Goal: Transaction & Acquisition: Obtain resource

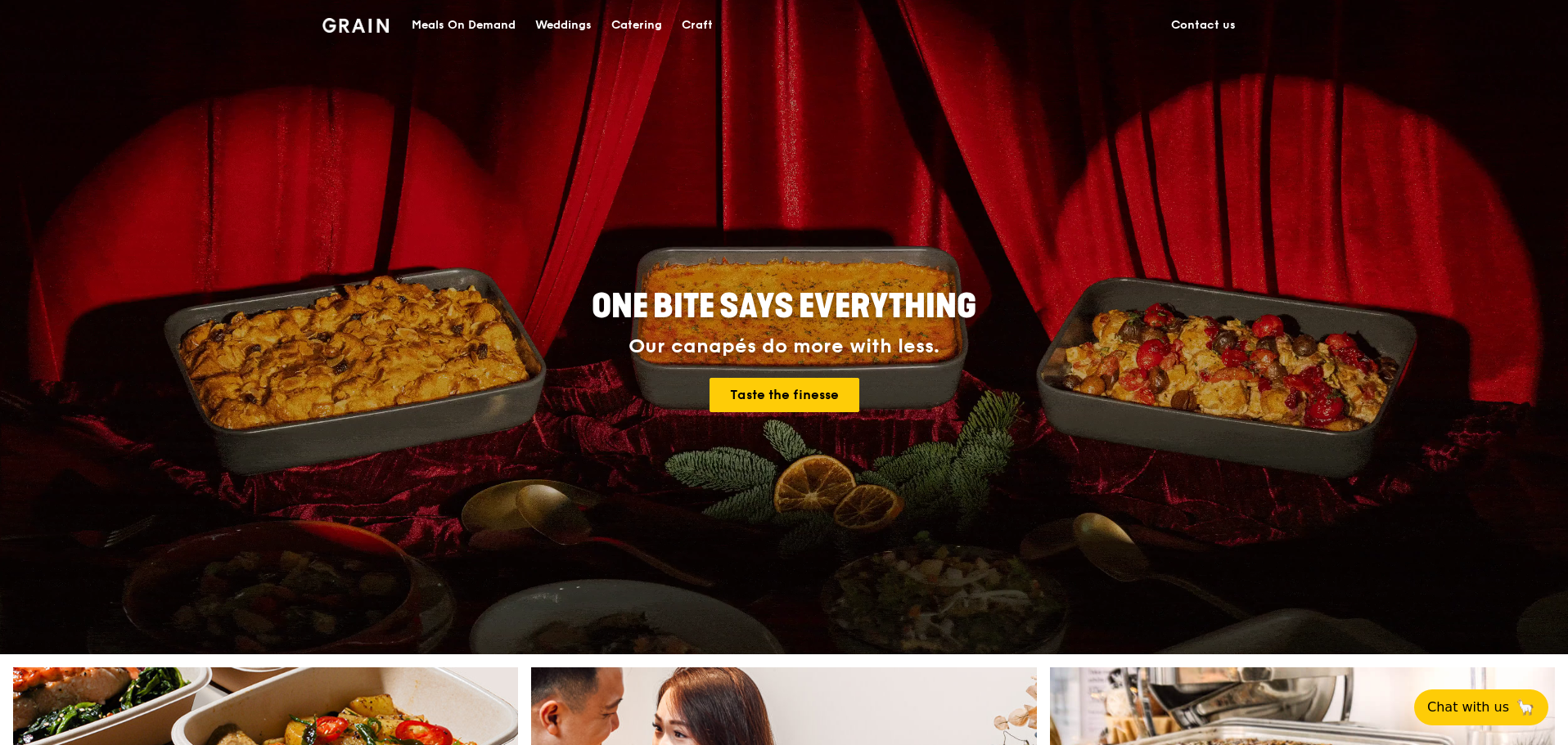
click at [1156, 283] on div "ONE BITE SAYS EVERYTHING Our canapés do more with less. Taste the finesse" at bounding box center [784, 352] width 916 height 605
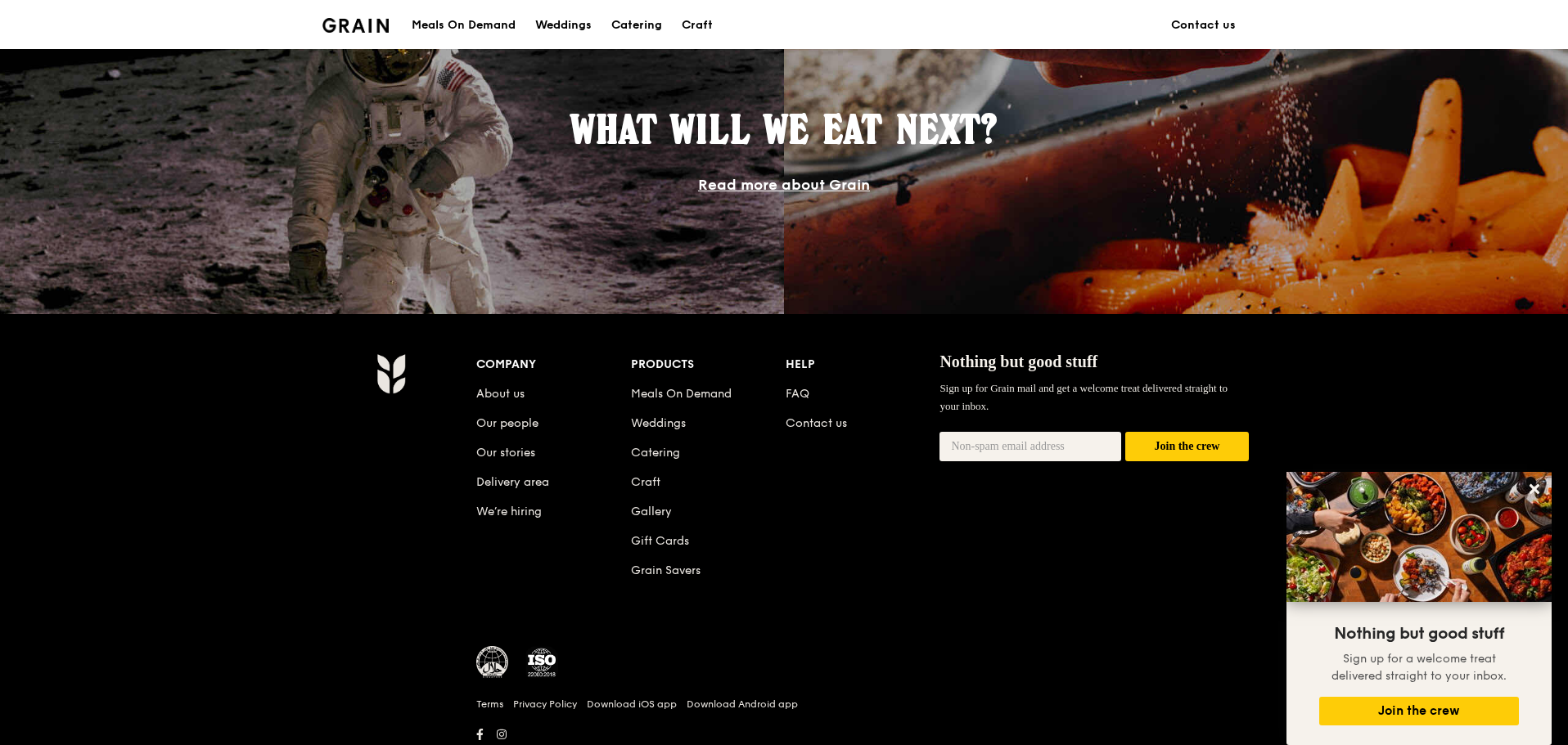
scroll to position [1391, 0]
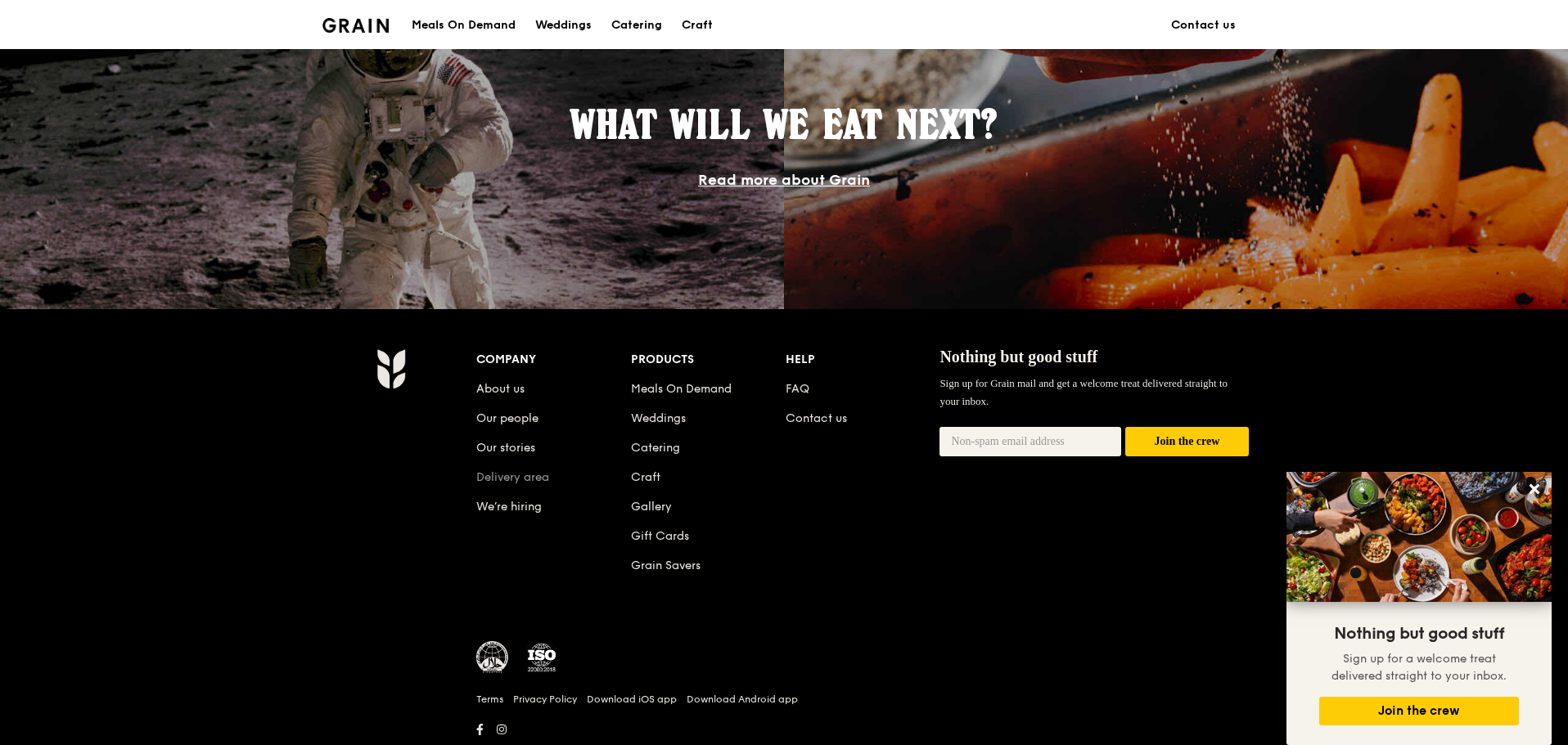
click at [527, 476] on link "Delivery area" at bounding box center [512, 477] width 73 height 14
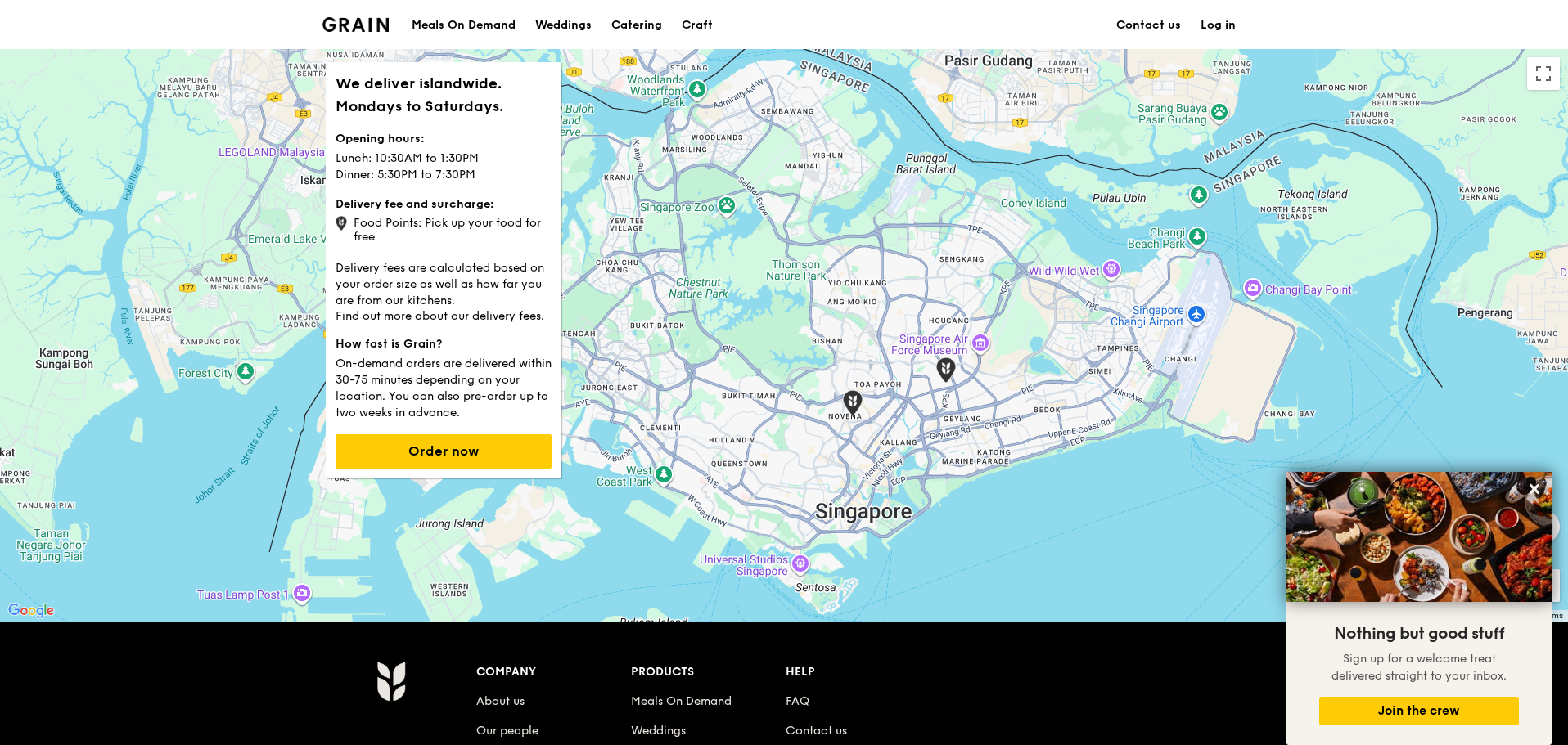
click at [370, 23] on img at bounding box center [355, 24] width 66 height 14
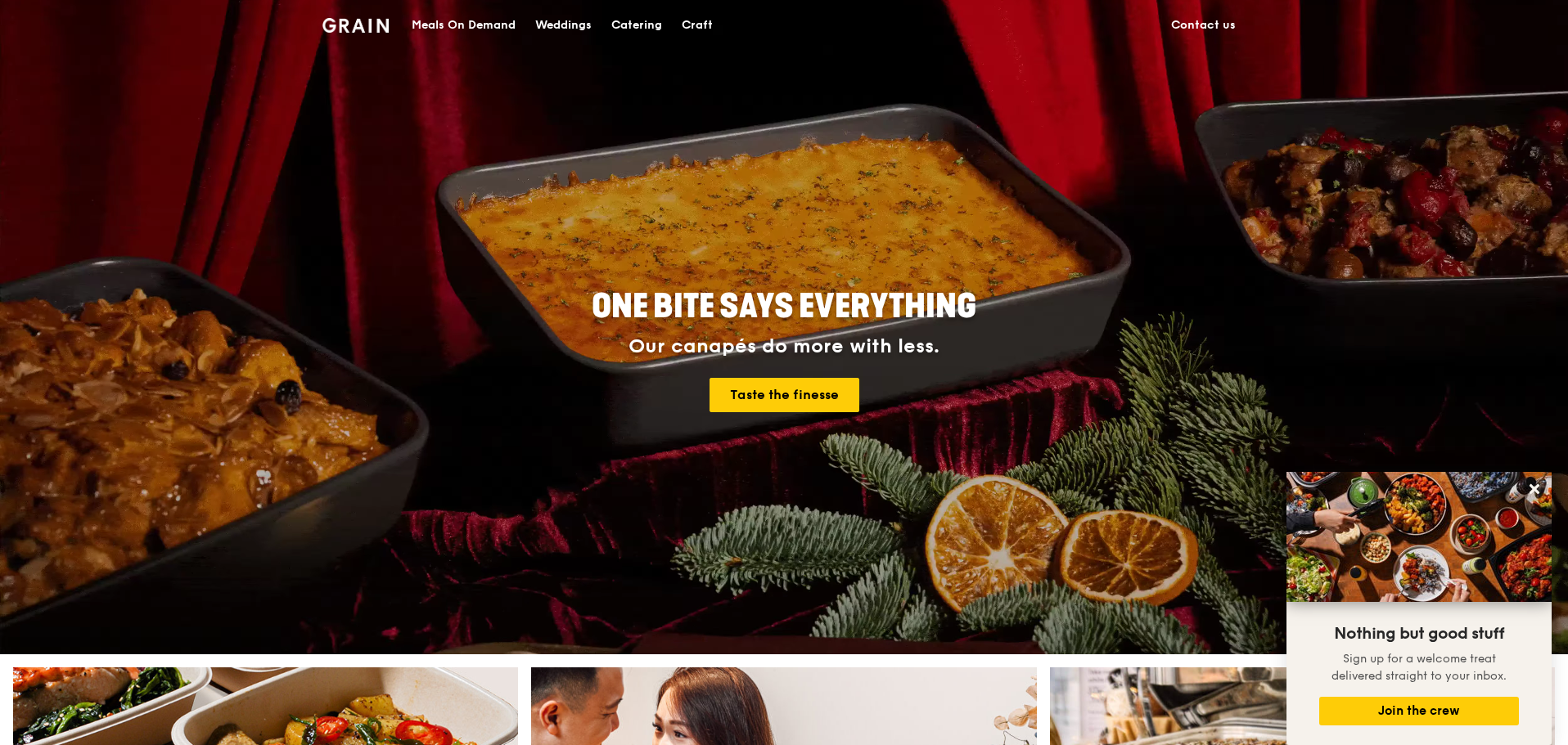
click at [637, 25] on div "Catering" at bounding box center [637, 25] width 51 height 49
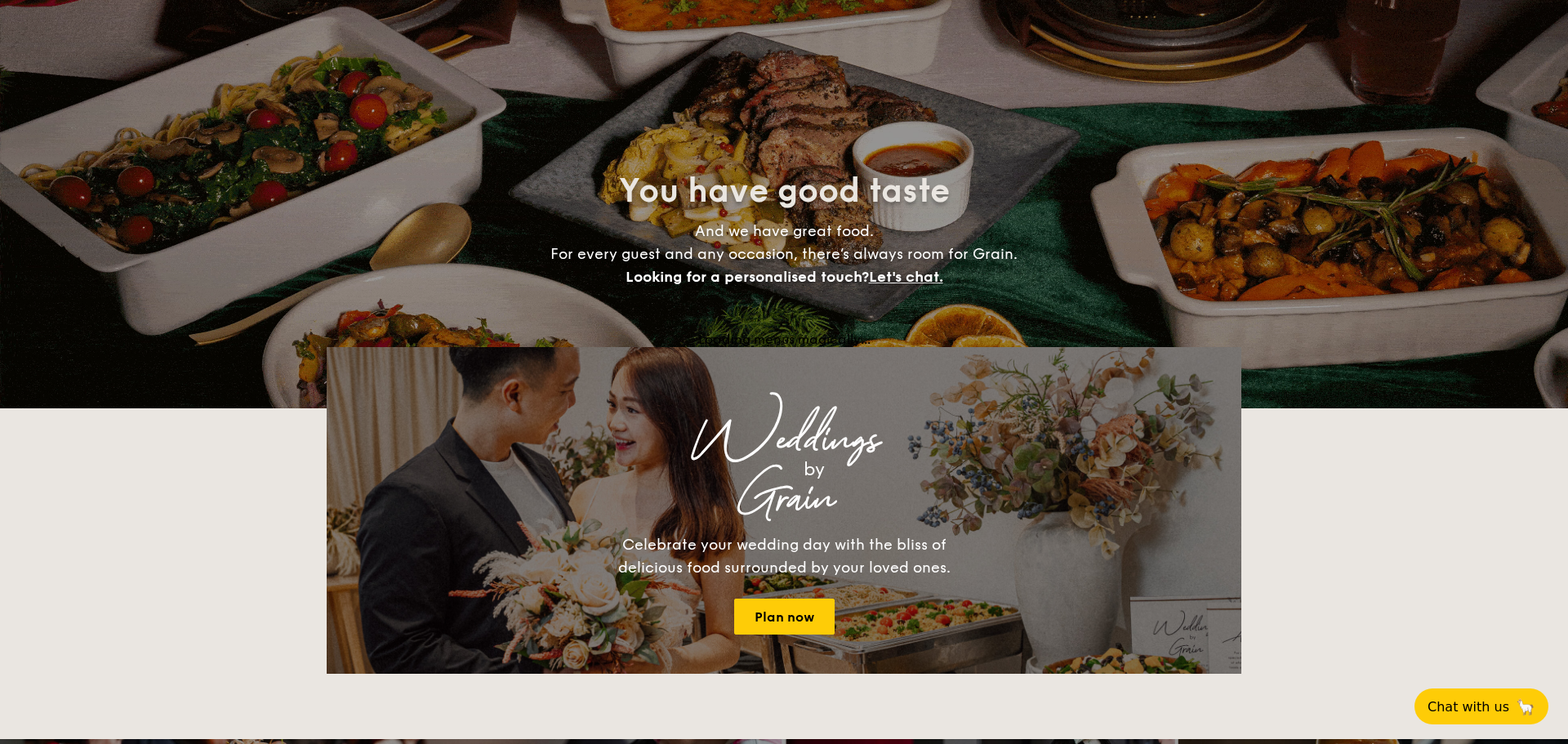
select select
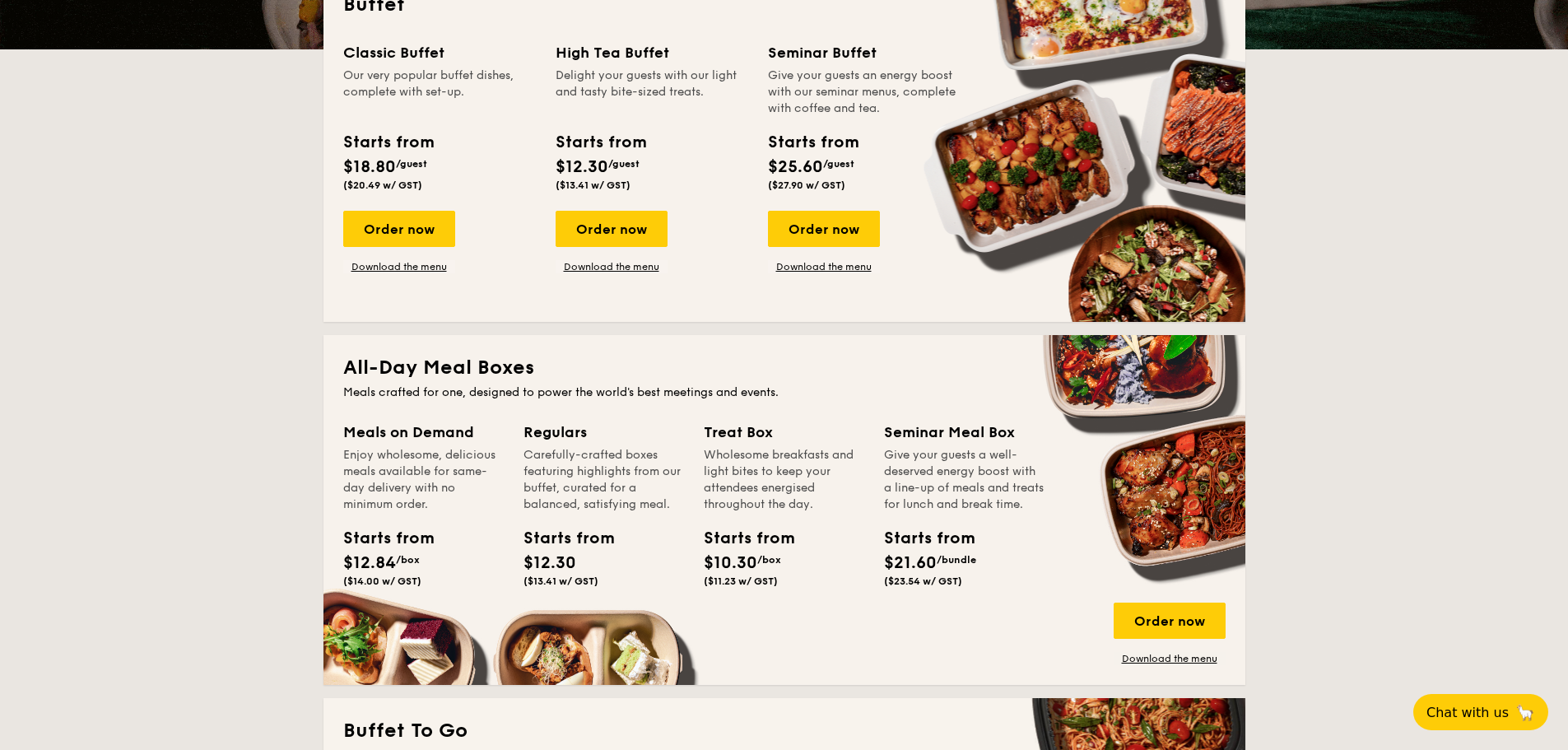
scroll to position [494, 0]
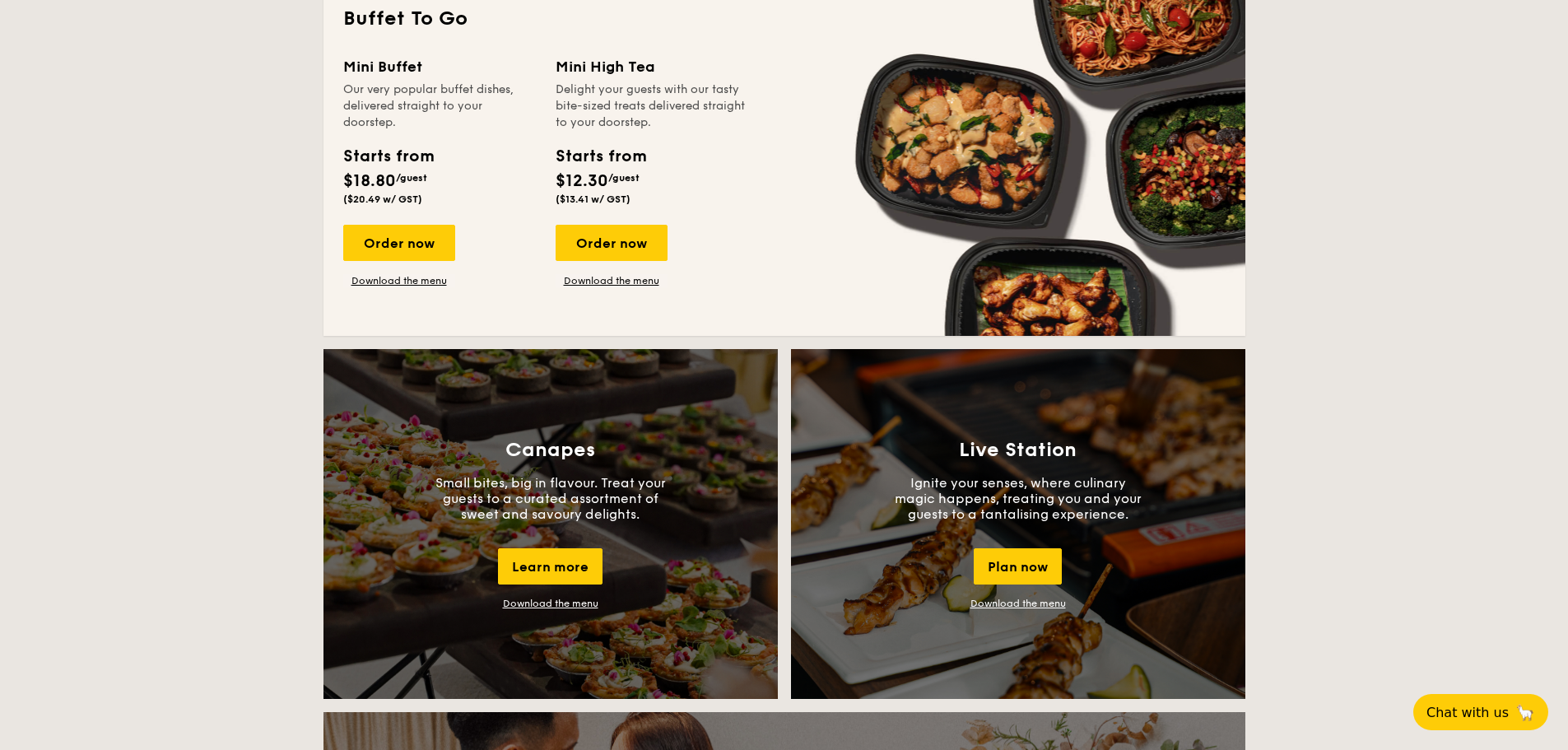
scroll to position [1153, 0]
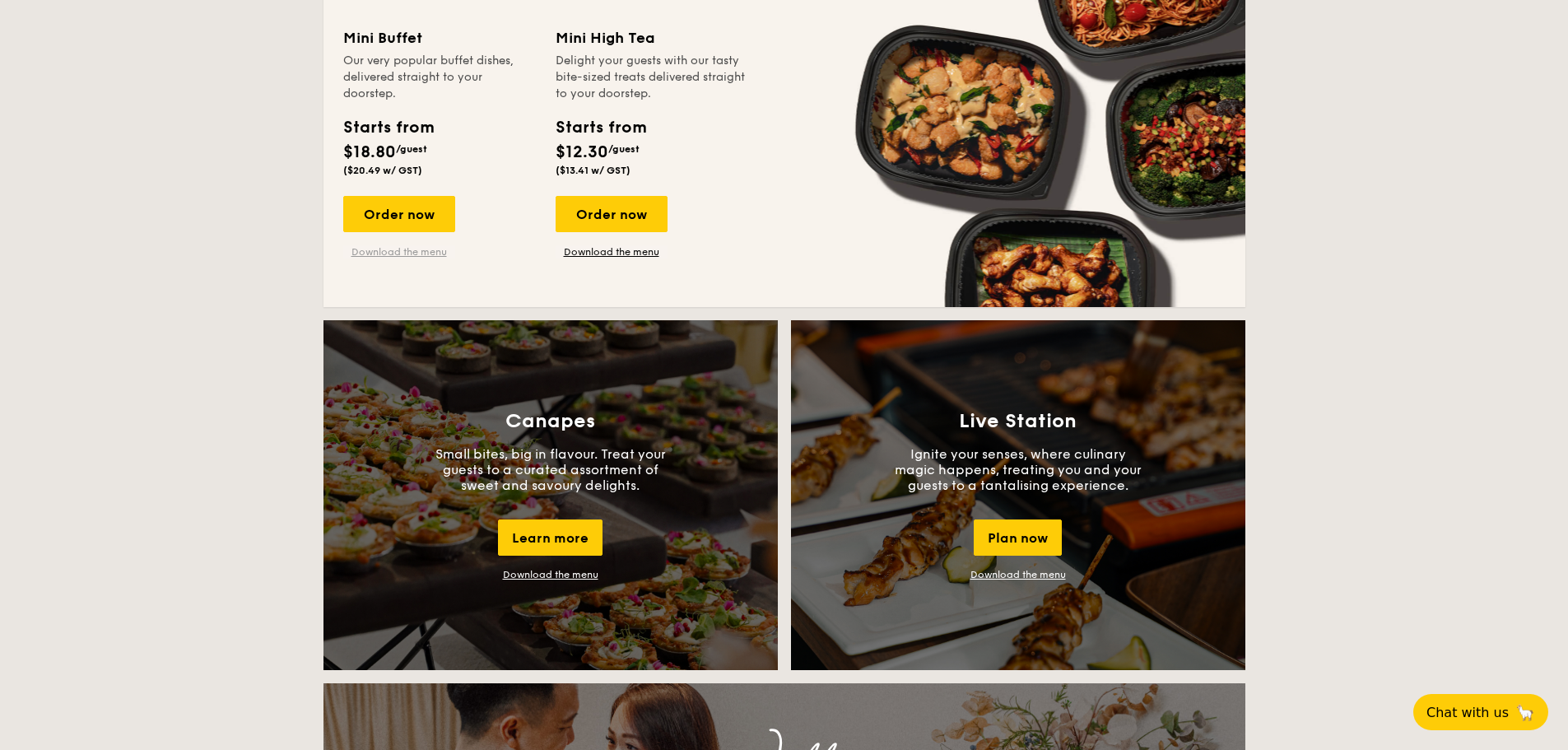
click at [405, 257] on link "Download the menu" at bounding box center [398, 251] width 112 height 13
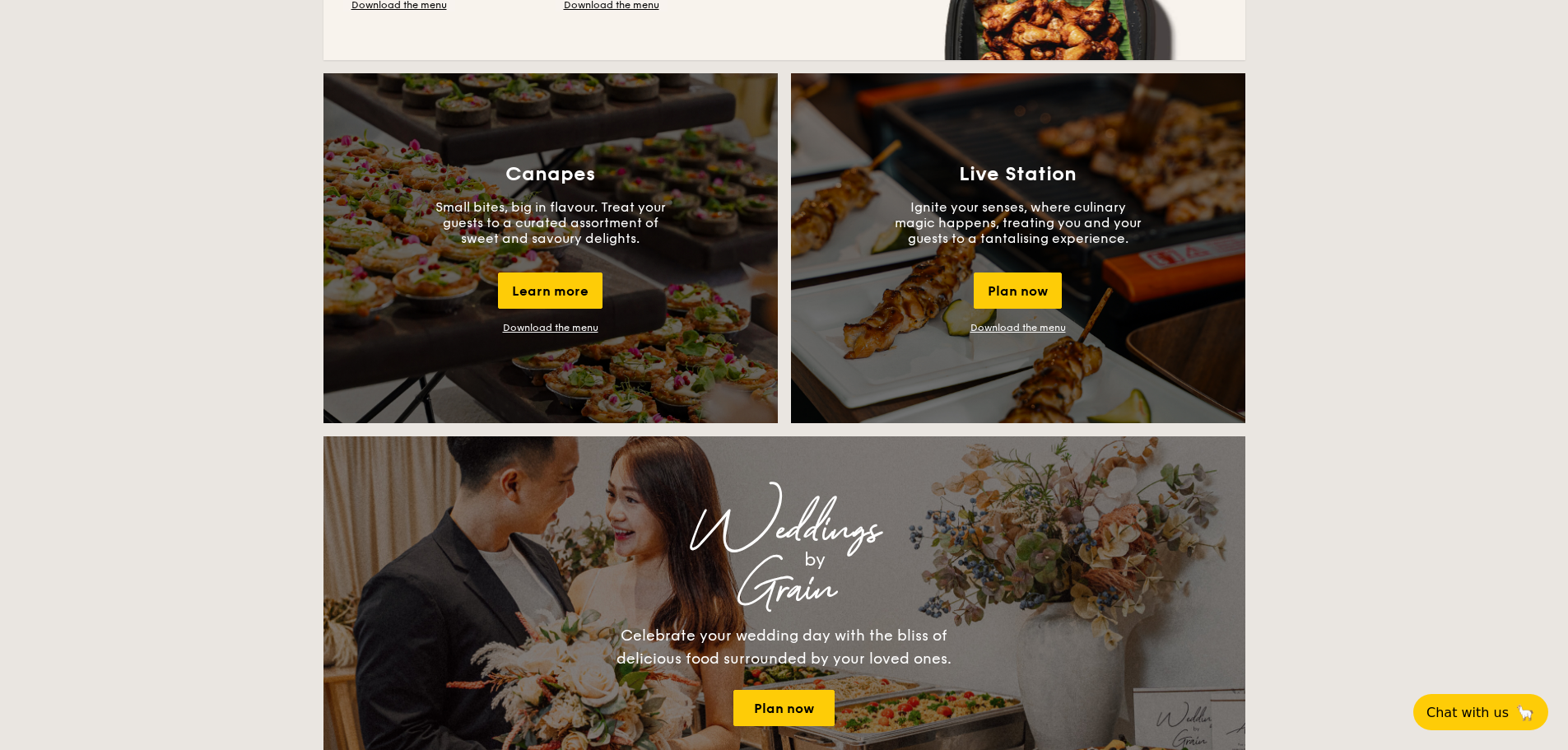
click at [1319, 328] on div "Buffet Classic Buffet Our very popular buffet dishes, complete with set-up. Sta…" at bounding box center [784, 591] width 1568 height 3214
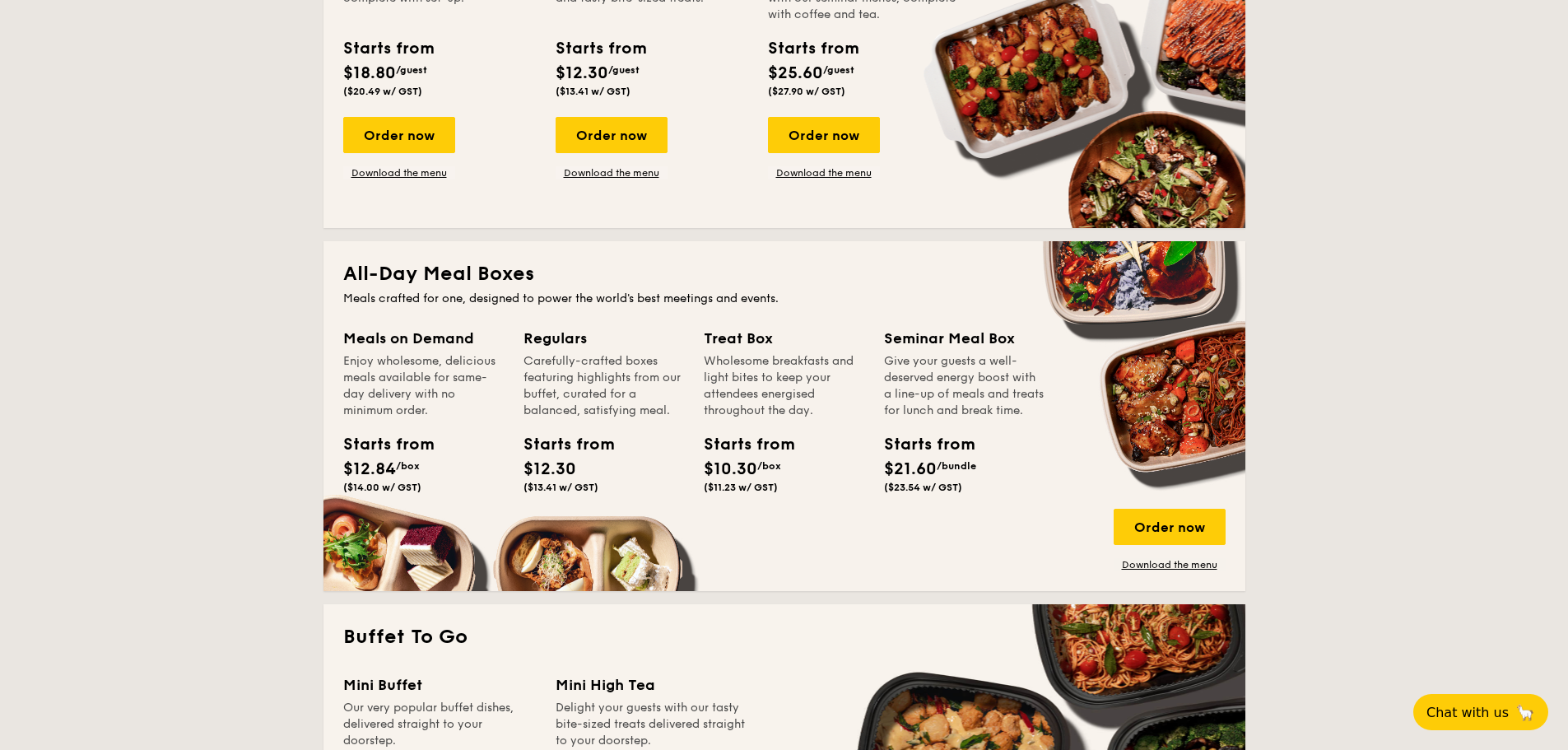
scroll to position [411, 0]
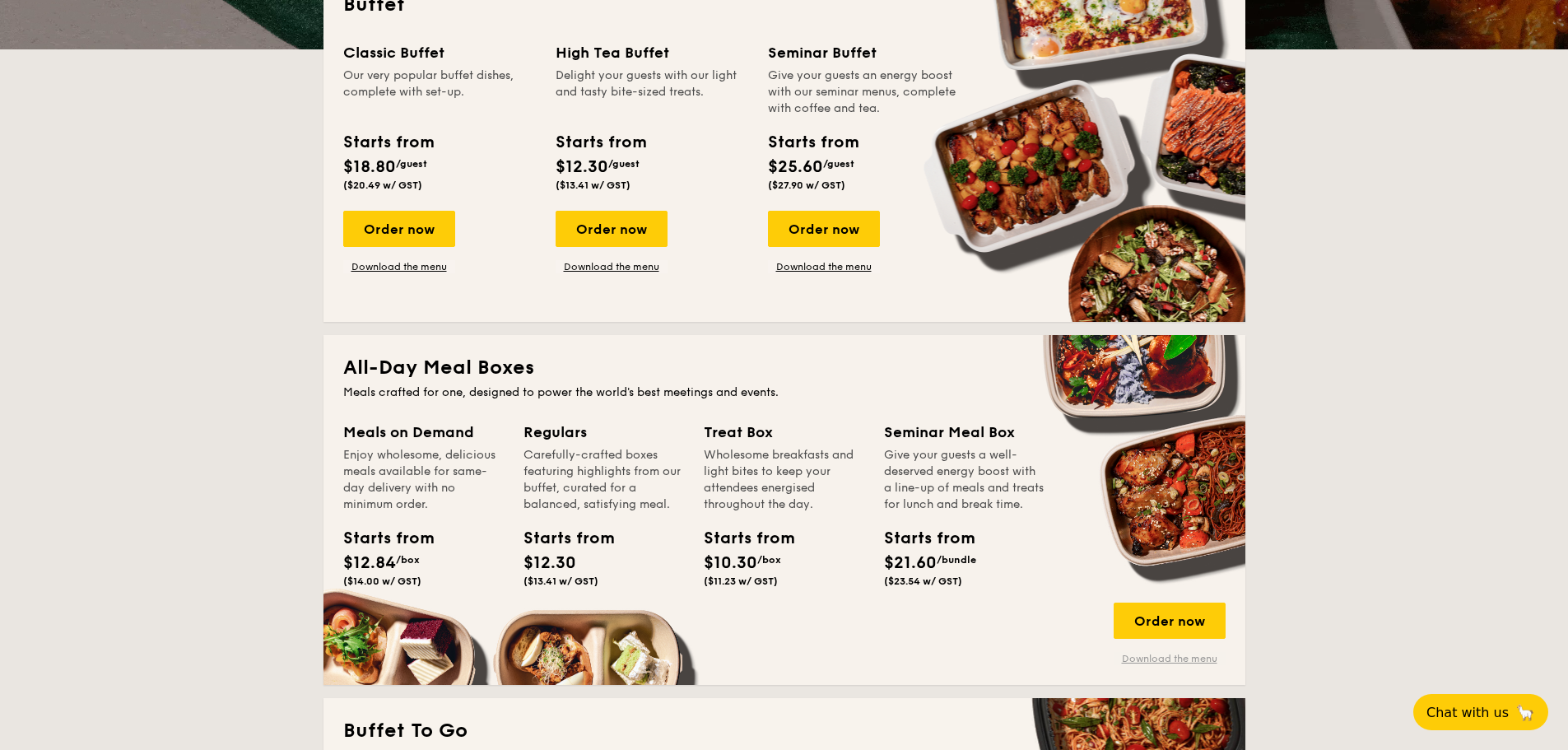
click at [1174, 655] on link "Download the menu" at bounding box center [1170, 658] width 112 height 13
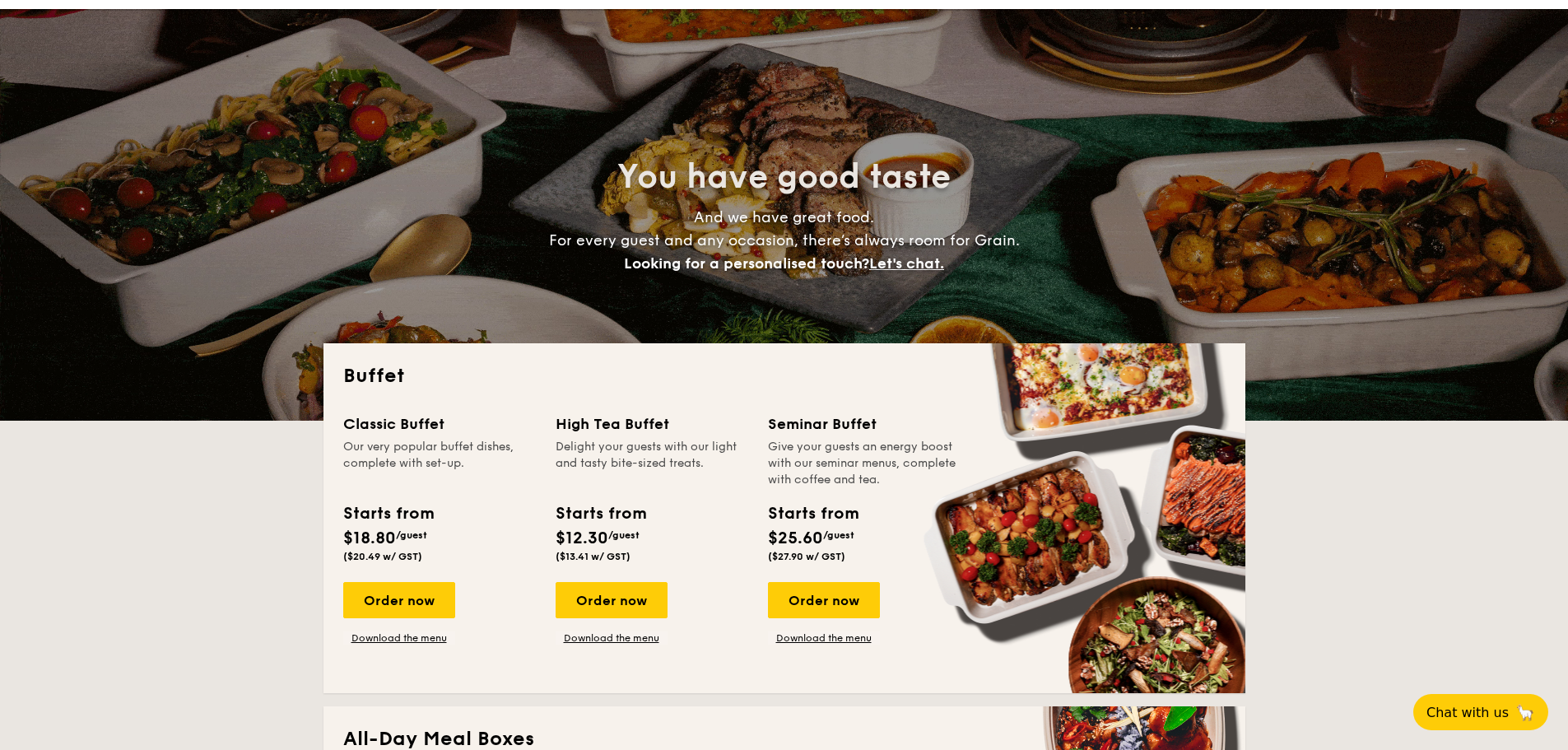
scroll to position [0, 0]
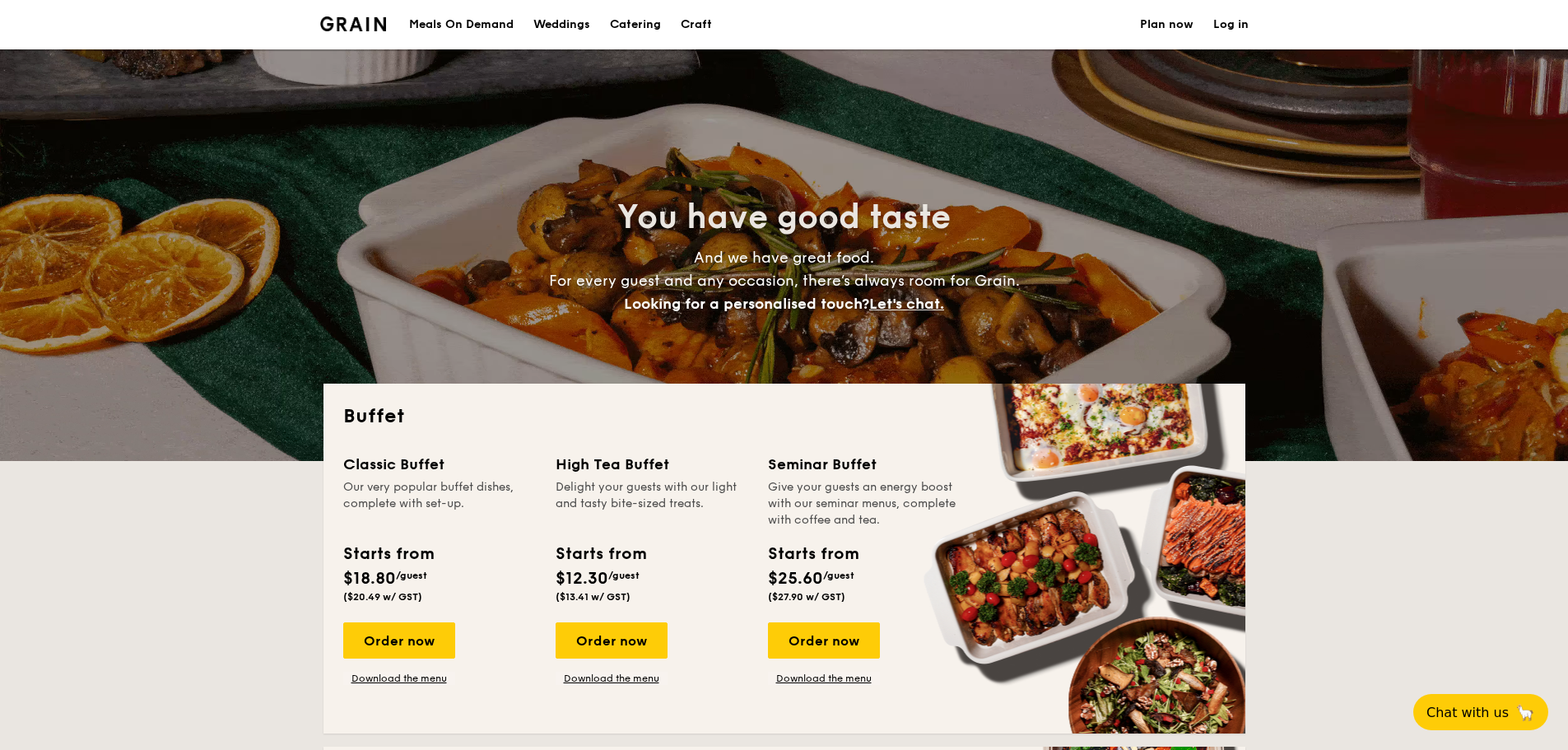
click at [510, 210] on h2 "You have good taste" at bounding box center [784, 217] width 737 height 44
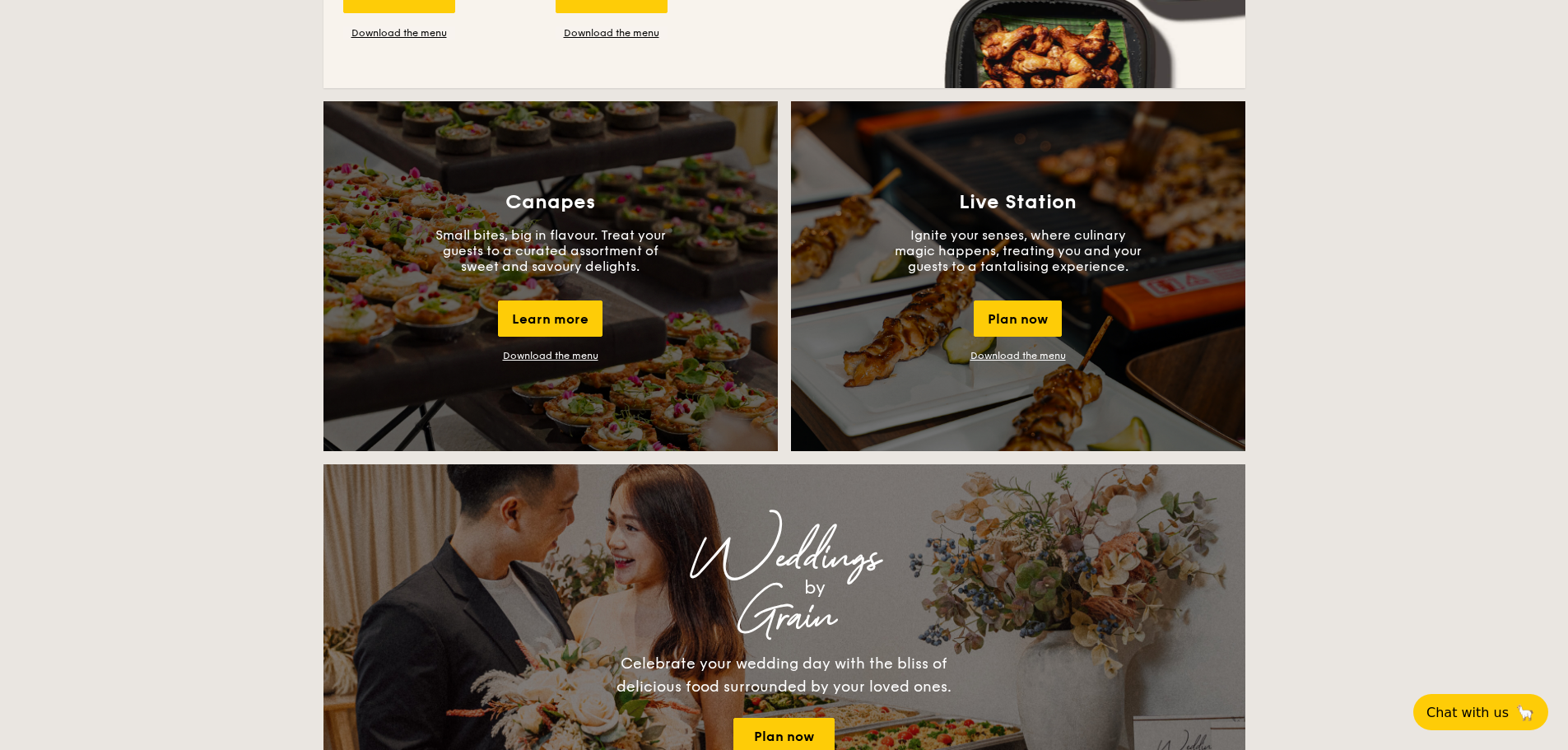
scroll to position [1400, 0]
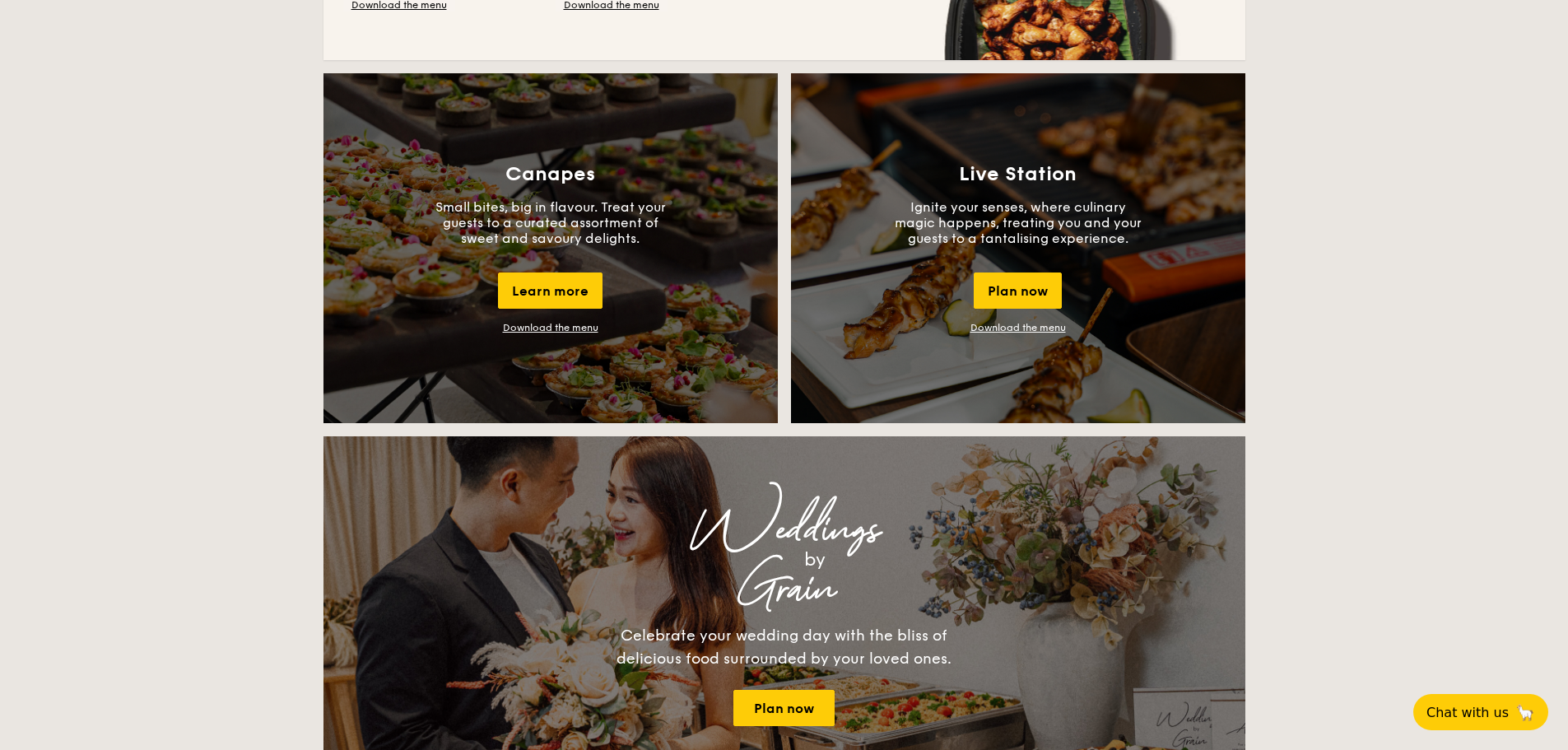
click at [239, 398] on div "Buffet Classic Buffet Our very popular buffet dishes, complete with set-up. Sta…" at bounding box center [784, 591] width 1568 height 3214
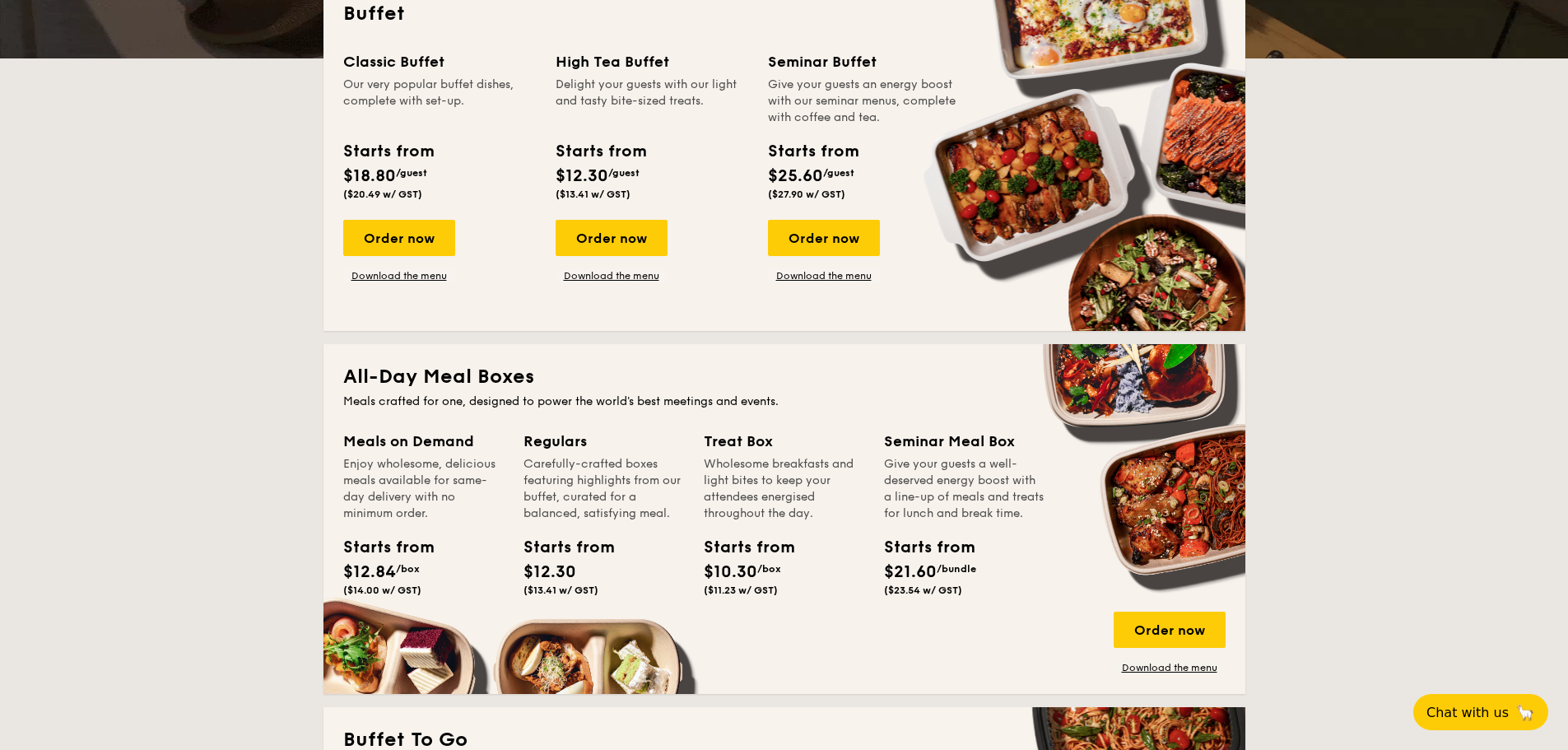
scroll to position [411, 0]
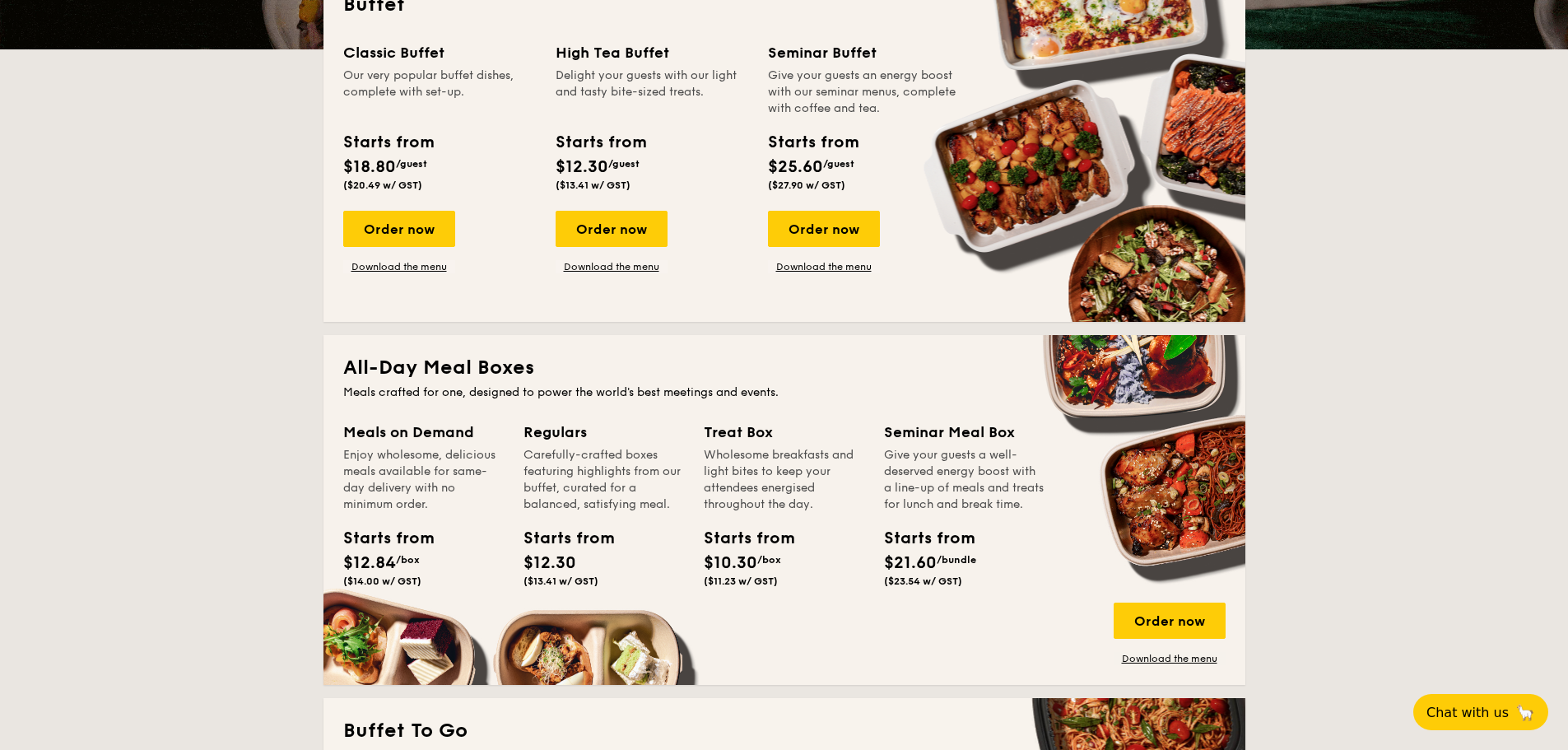
click at [411, 274] on div "Classic Buffet Our very popular buffet dishes, complete with set-up. Starts fro…" at bounding box center [784, 171] width 882 height 261
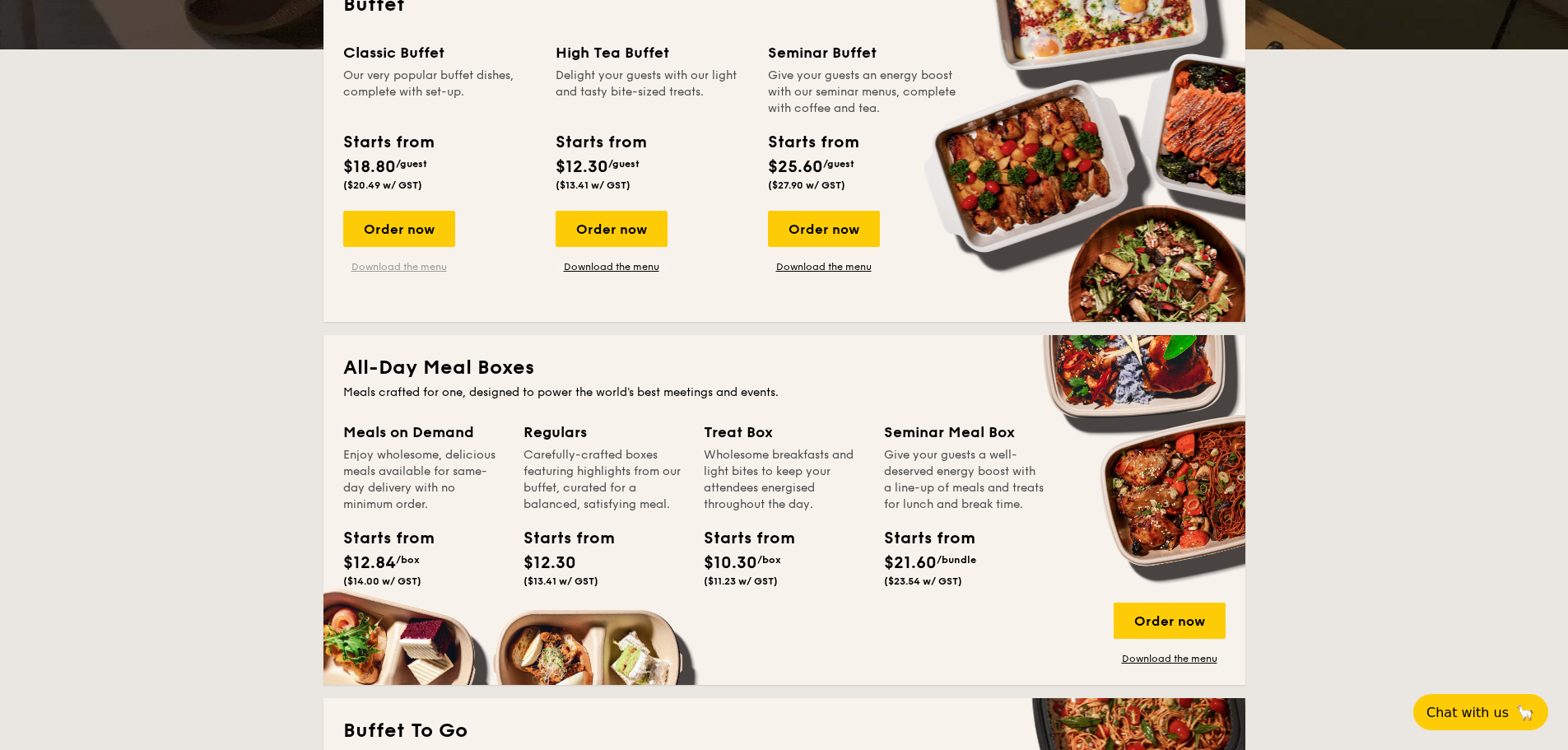
click at [414, 271] on link "Download the menu" at bounding box center [398, 266] width 112 height 13
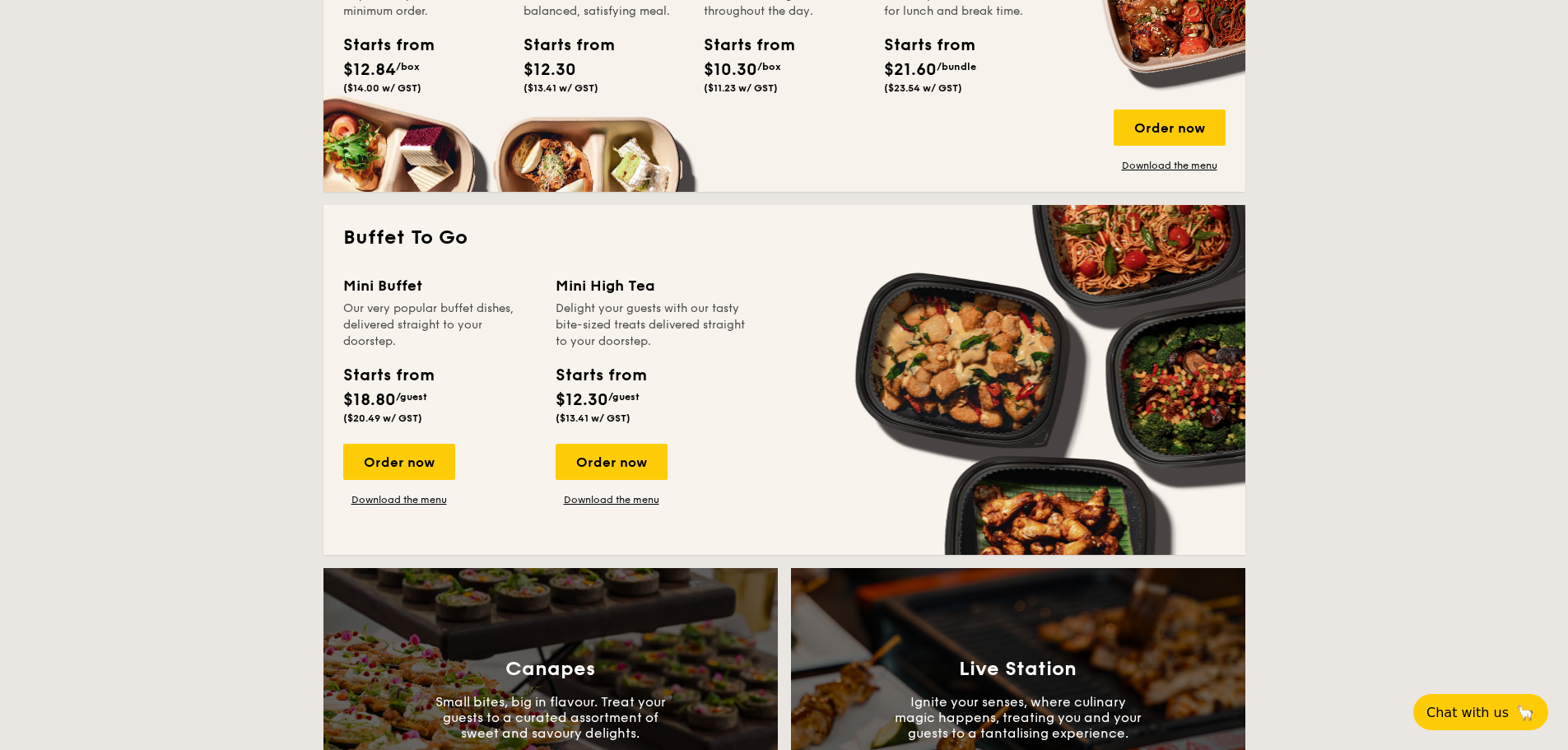
scroll to position [906, 0]
click at [409, 499] on link "Download the menu" at bounding box center [398, 499] width 112 height 13
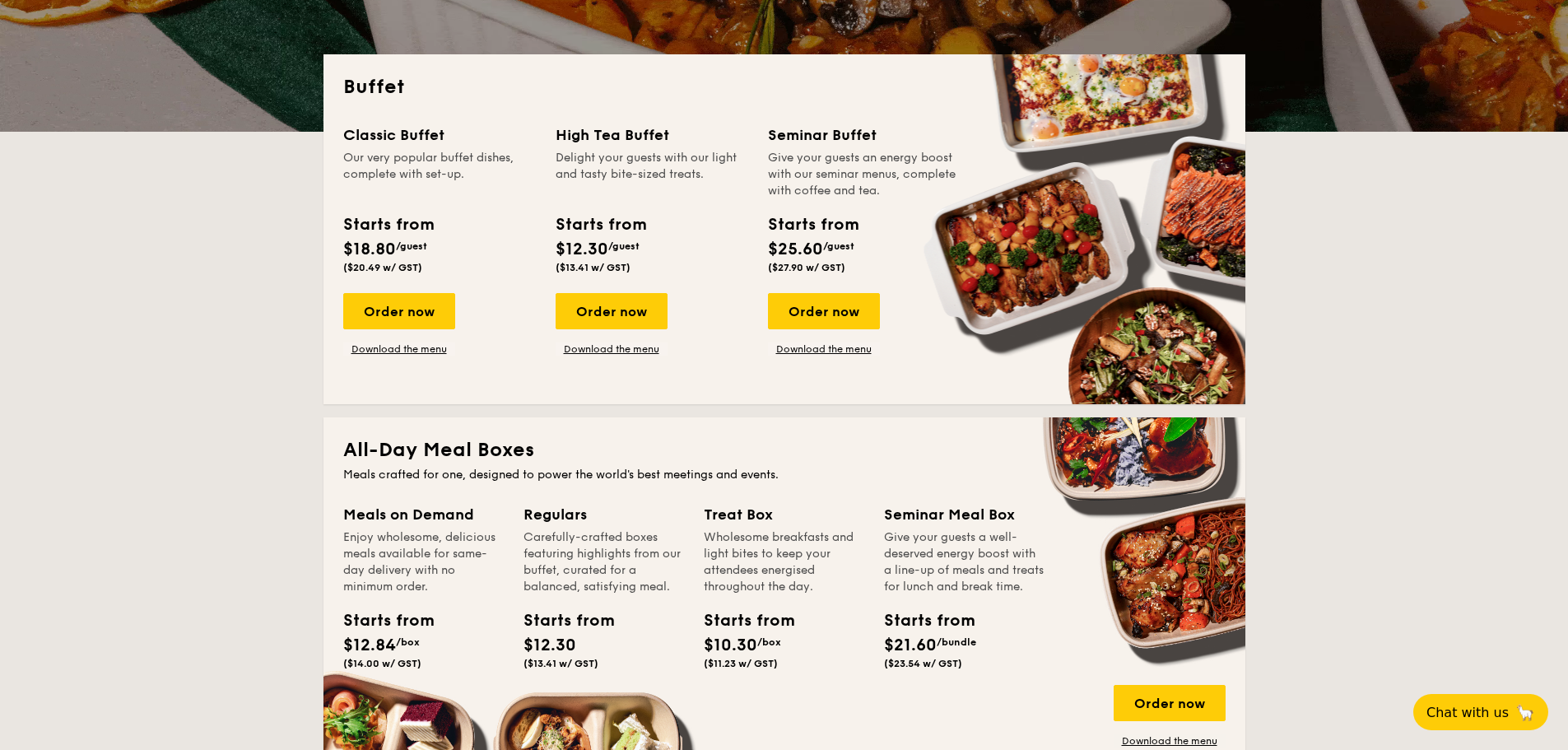
scroll to position [576, 0]
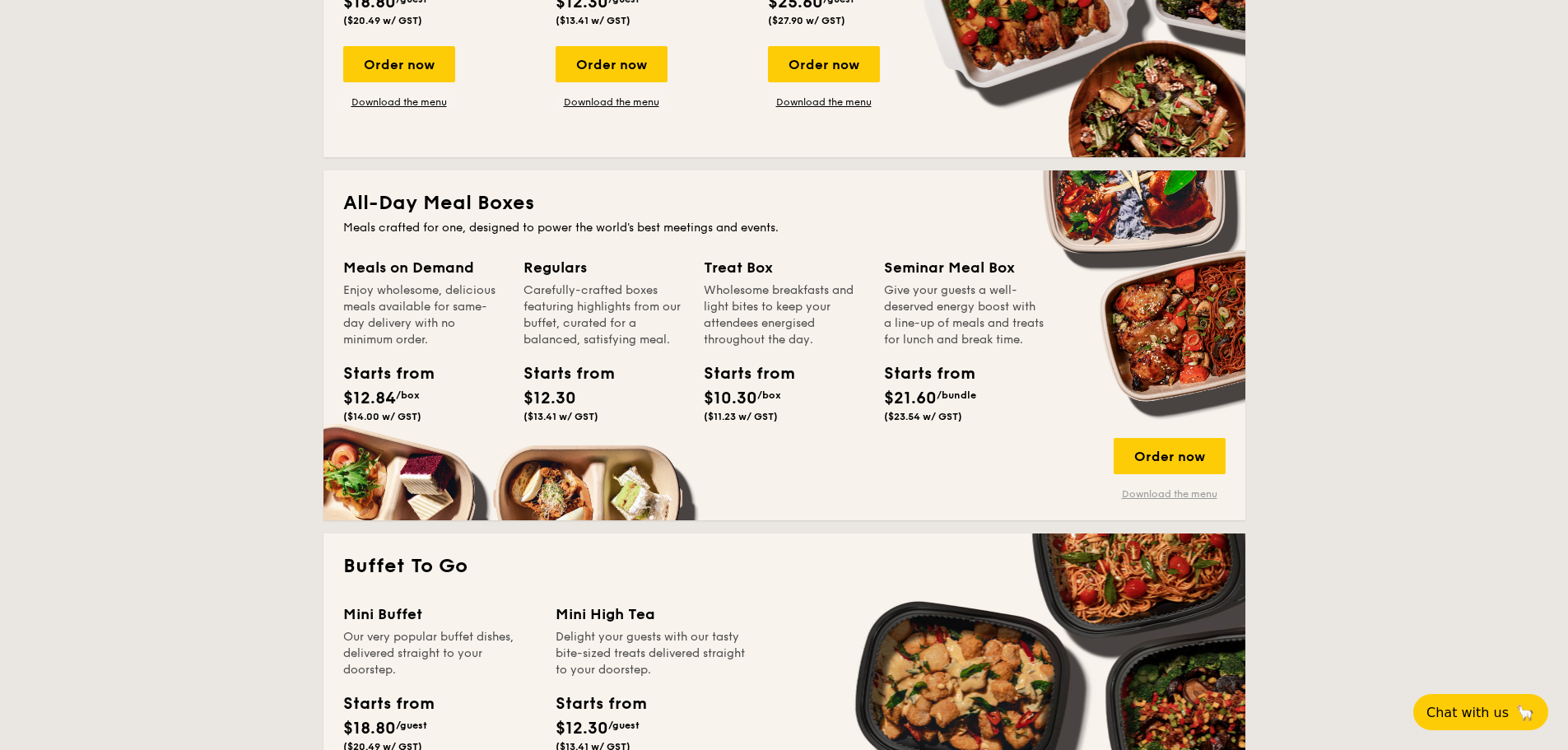
click at [1180, 498] on link "Download the menu" at bounding box center [1170, 493] width 112 height 13
click at [764, 437] on div "Treat Box Wholesome breakfasts and light bites to keep your attendees energised…" at bounding box center [793, 362] width 180 height 212
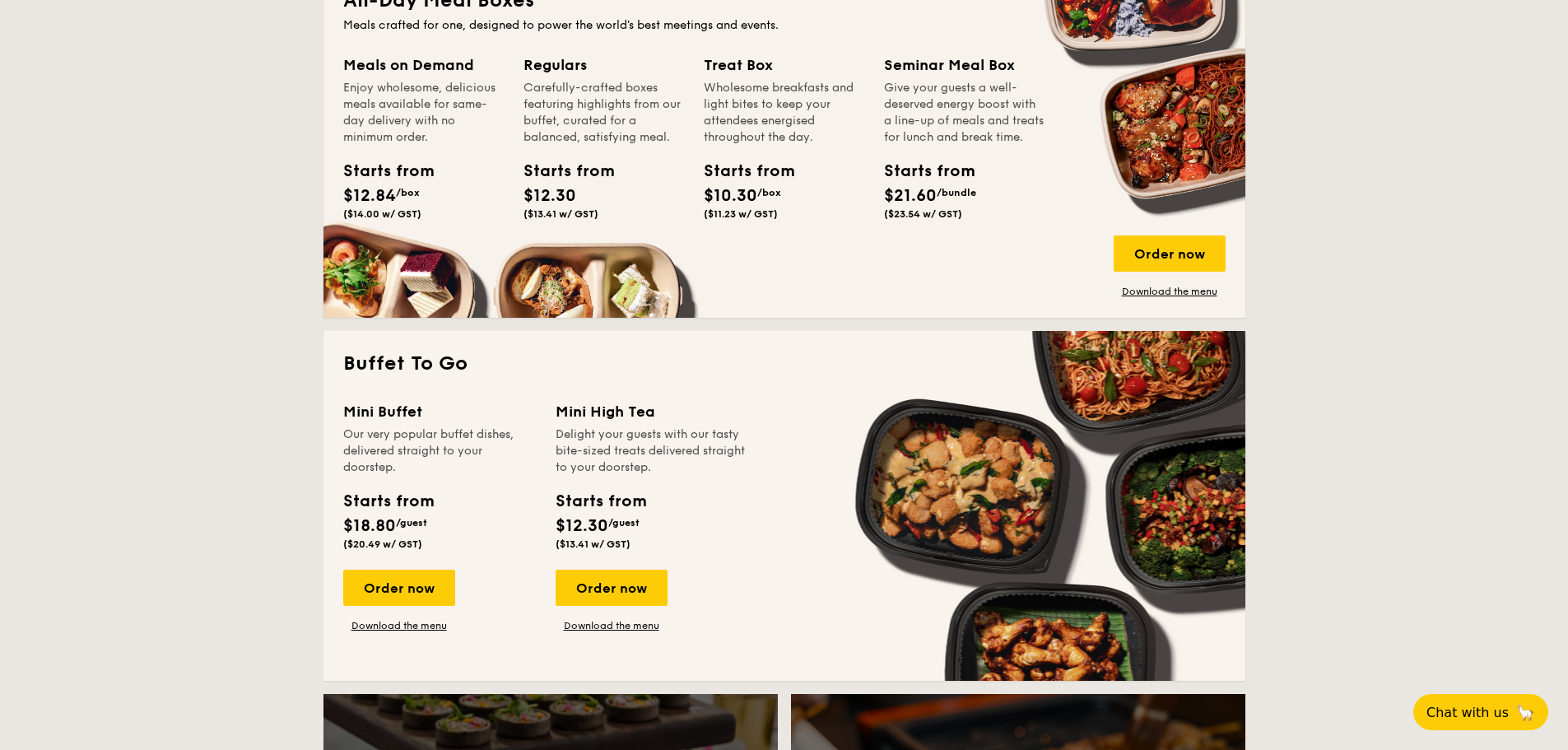
scroll to position [906, 0]
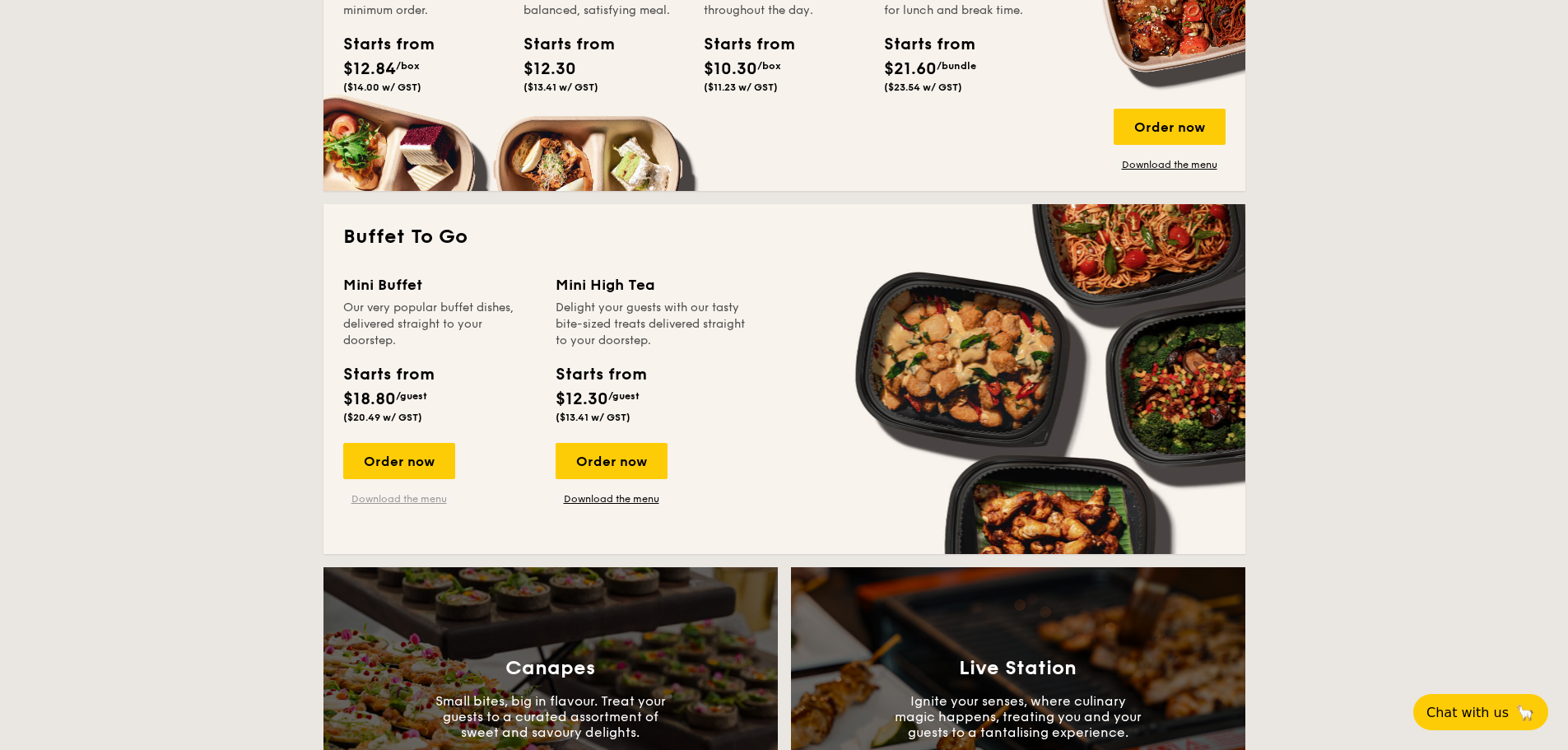
click at [421, 496] on link "Download the menu" at bounding box center [398, 499] width 112 height 13
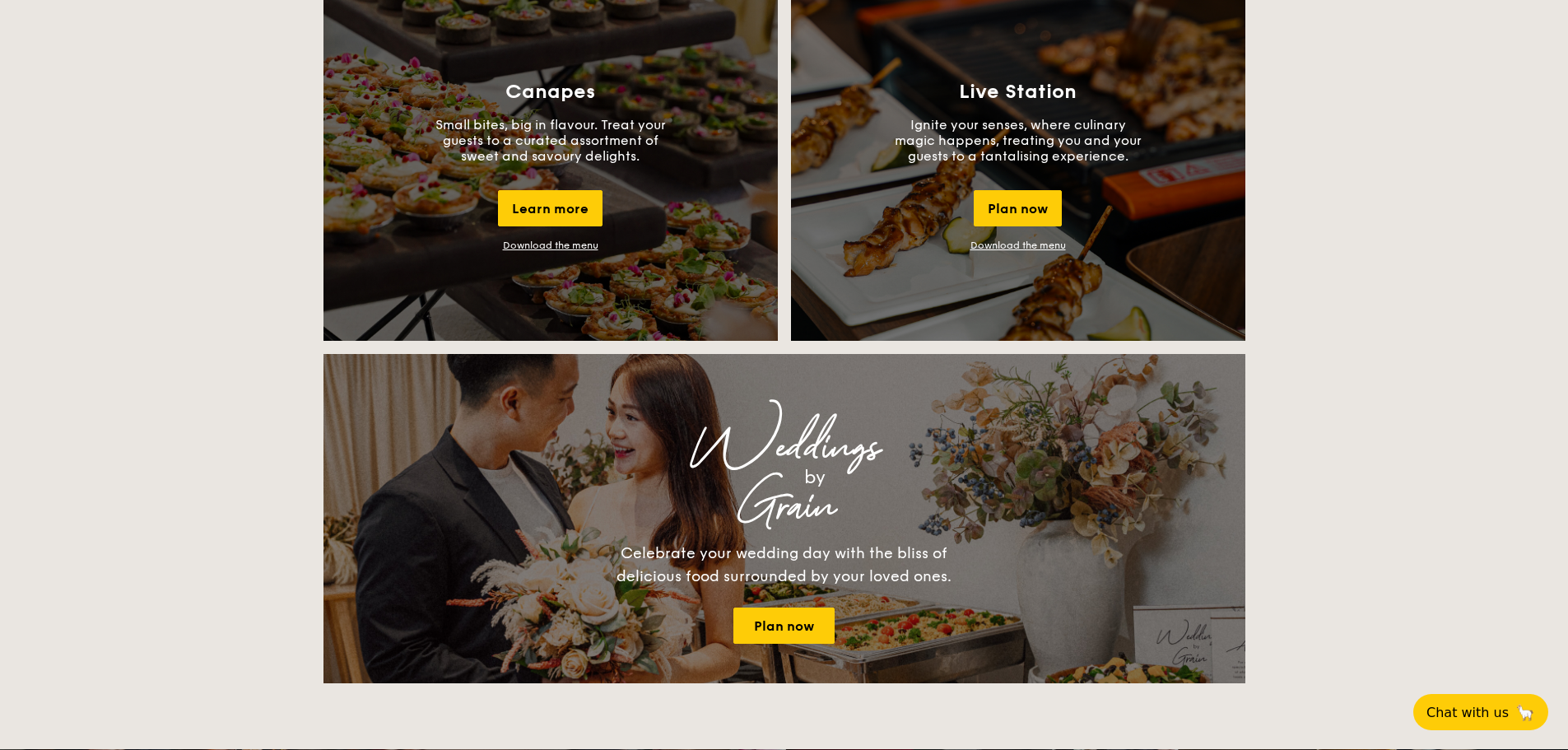
click at [1425, 276] on div "Buffet Classic Buffet Our very popular buffet dishes, complete with set-up. Sta…" at bounding box center [784, 509] width 1568 height 3214
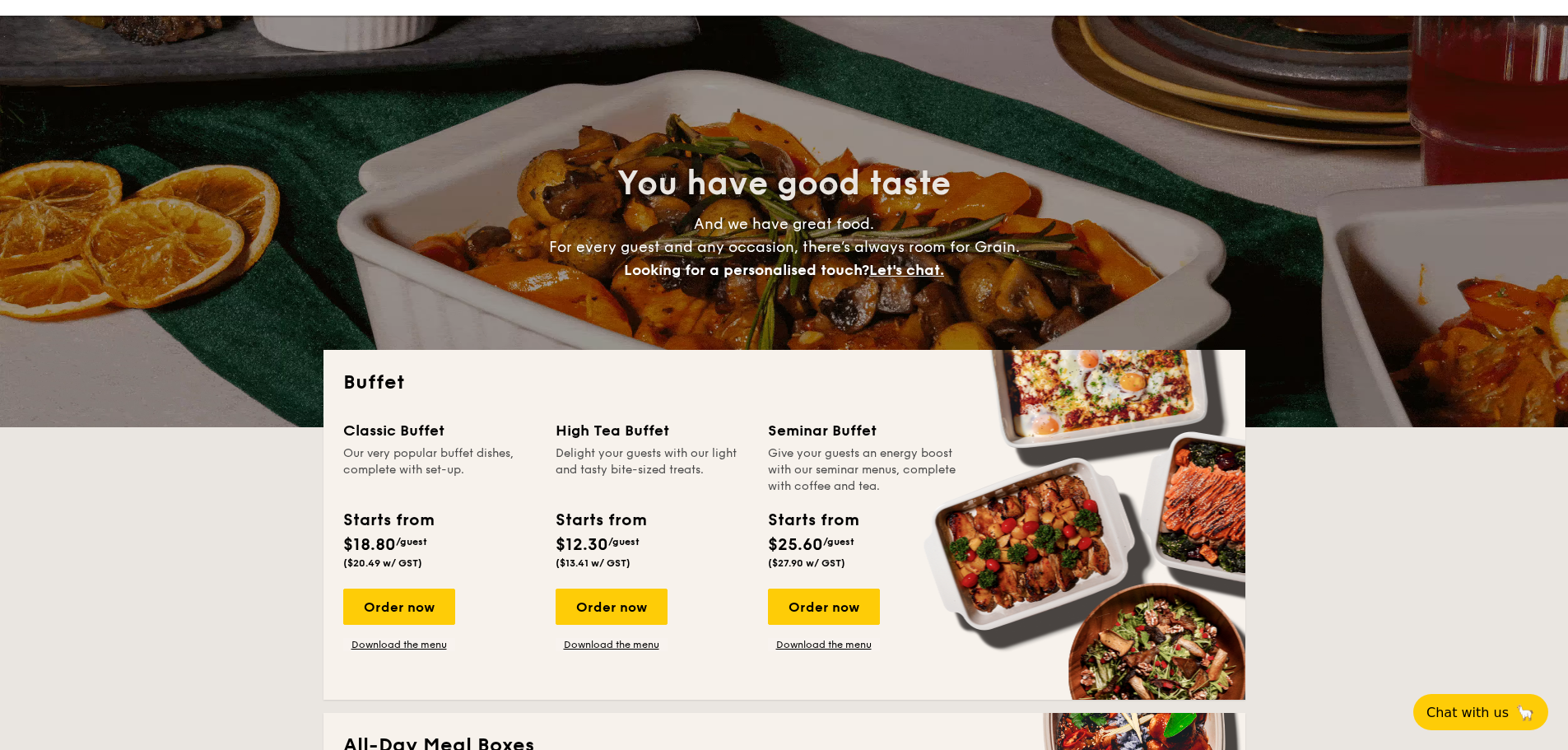
scroll to position [0, 0]
